Goal: Find specific page/section: Find specific page/section

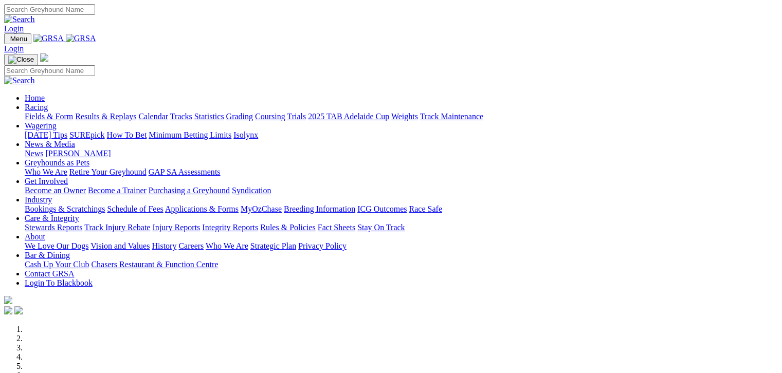
click at [48, 112] on link "Fields & Form" at bounding box center [49, 116] width 48 height 9
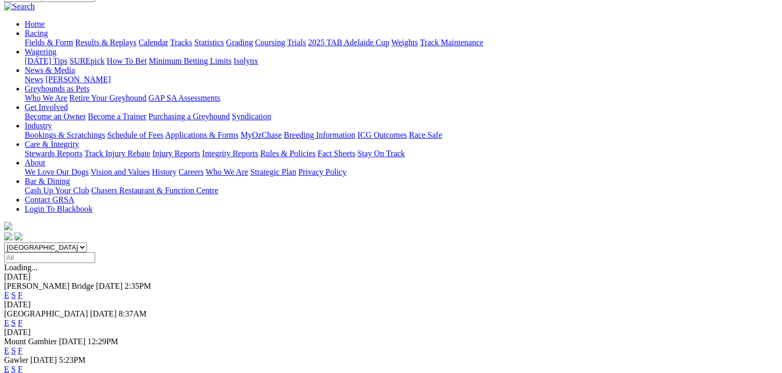
scroll to position [90, 0]
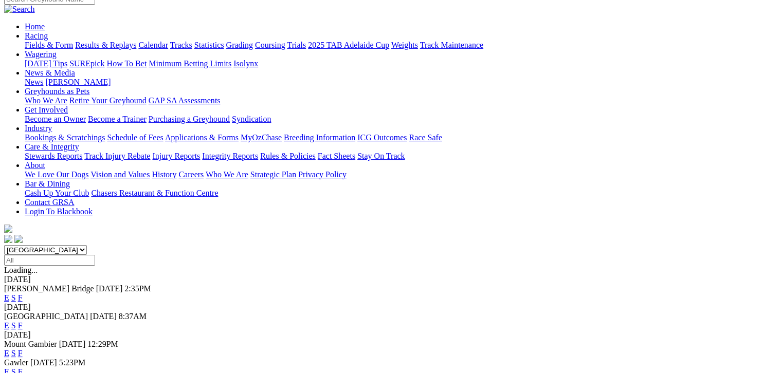
click at [23, 294] on link "F" at bounding box center [20, 298] width 5 height 9
